Goal: Check status

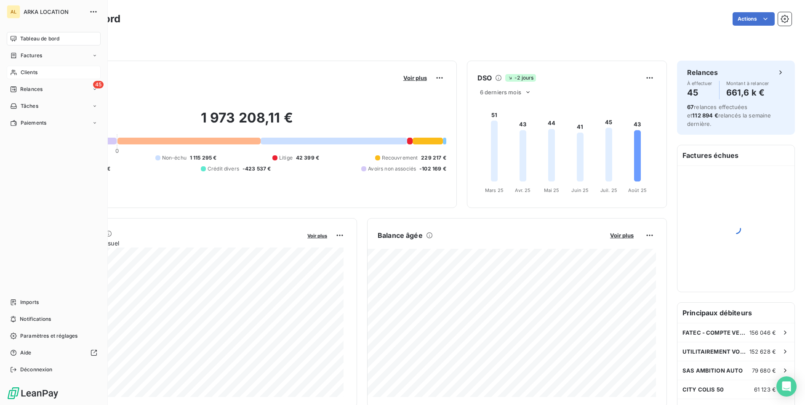
click at [23, 73] on span "Clients" at bounding box center [29, 73] width 17 height 8
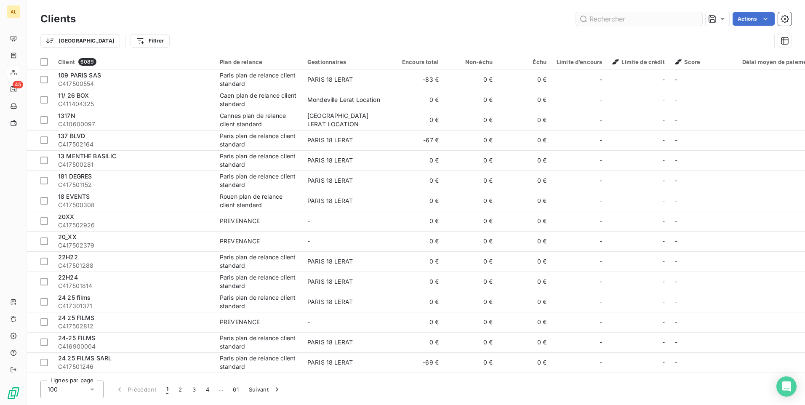
click at [616, 18] on input "text" at bounding box center [639, 18] width 126 height 13
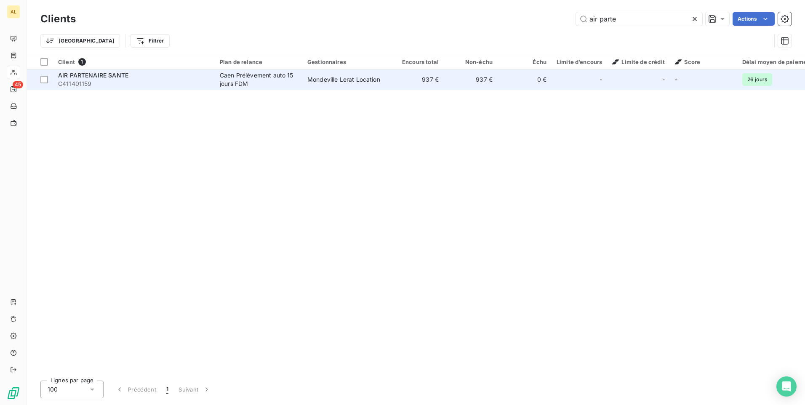
type input "air parte"
click at [459, 77] on td "937 €" at bounding box center [471, 79] width 54 height 20
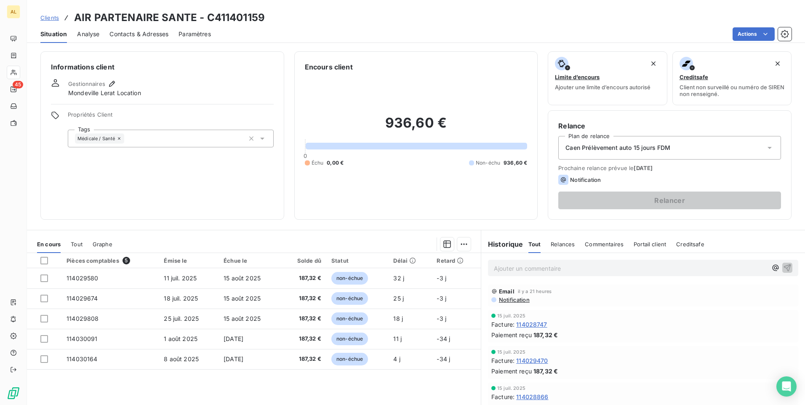
click at [518, 299] on span "Notification" at bounding box center [514, 299] width 32 height 7
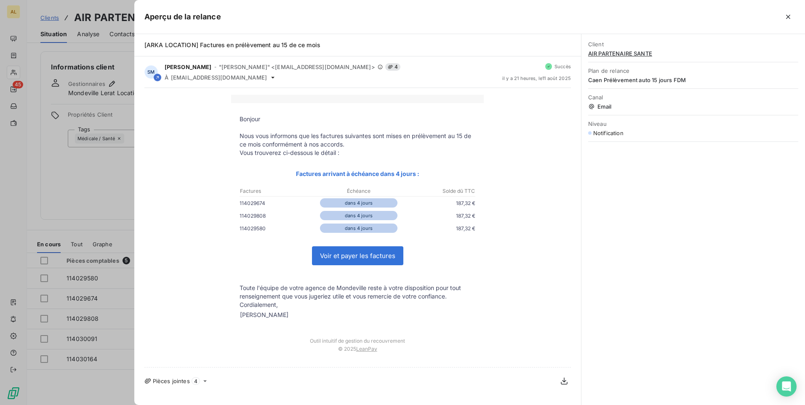
click at [203, 382] on icon at bounding box center [205, 381] width 7 height 7
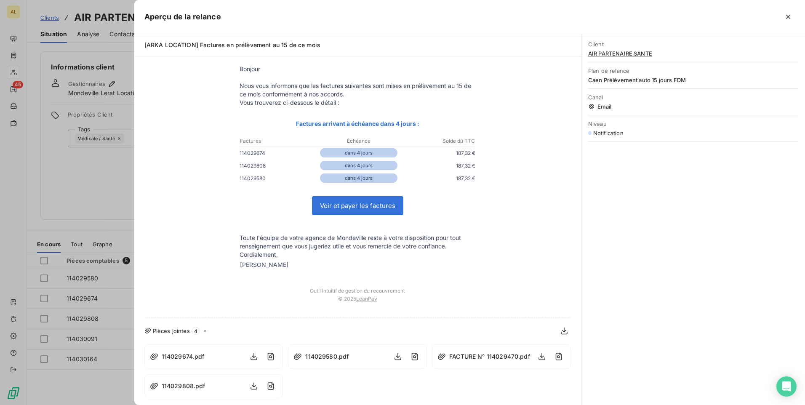
scroll to position [51, 0]
click at [538, 357] on icon "button" at bounding box center [542, 356] width 8 height 8
